Goal: Find specific page/section: Find specific page/section

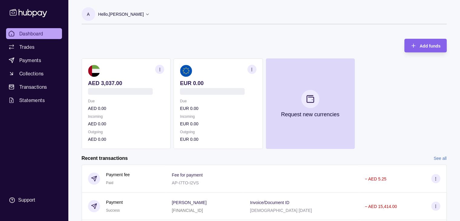
scroll to position [101, 0]
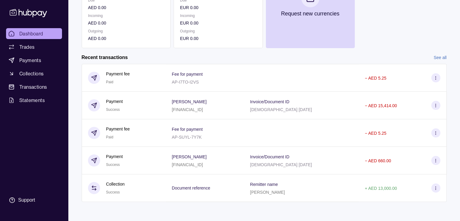
click at [440, 58] on link "See all" at bounding box center [440, 57] width 13 height 7
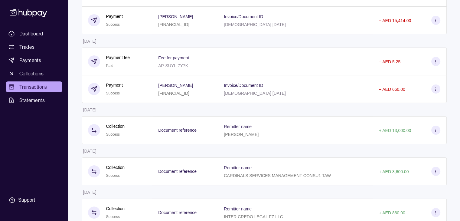
scroll to position [201, 0]
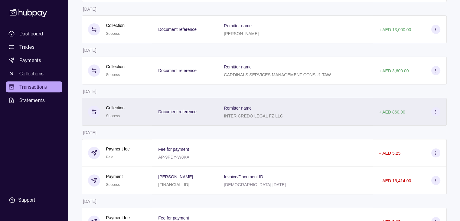
click at [433, 114] on section at bounding box center [435, 111] width 9 height 9
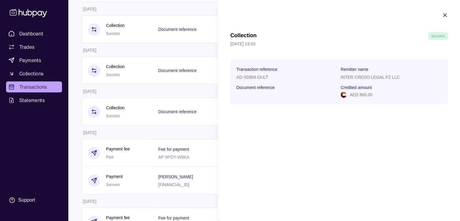
click at [103, 119] on html "Dashboard Trades Payments Collections Transactions Statements Support A Hello, …" at bounding box center [230, 65] width 460 height 532
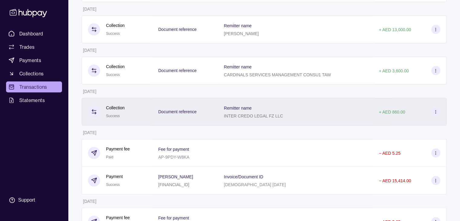
click at [184, 117] on div "Document reference" at bounding box center [185, 112] width 66 height 28
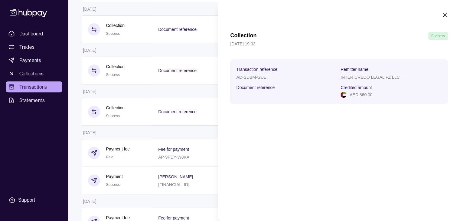
click at [446, 15] on icon "button" at bounding box center [445, 15] width 6 height 6
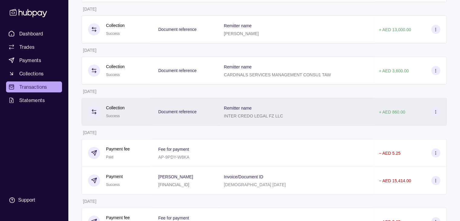
click at [437, 112] on section at bounding box center [435, 111] width 9 height 9
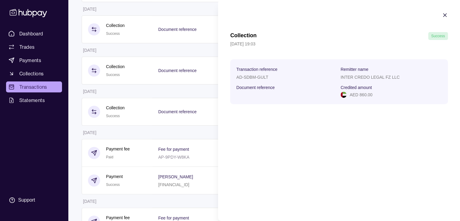
click at [446, 16] on icon "button" at bounding box center [445, 15] width 6 height 6
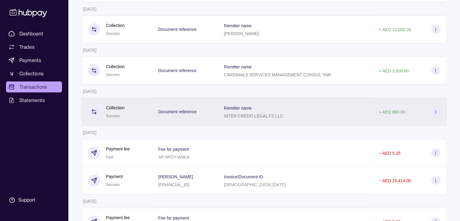
click at [91, 113] on icon at bounding box center [94, 112] width 6 height 6
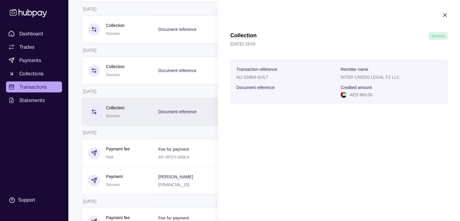
click at [89, 115] on html "Dashboard Trades Payments Collections Transactions Statements Support A Hello, …" at bounding box center [230, 65] width 460 height 532
